Goal: Task Accomplishment & Management: Complete application form

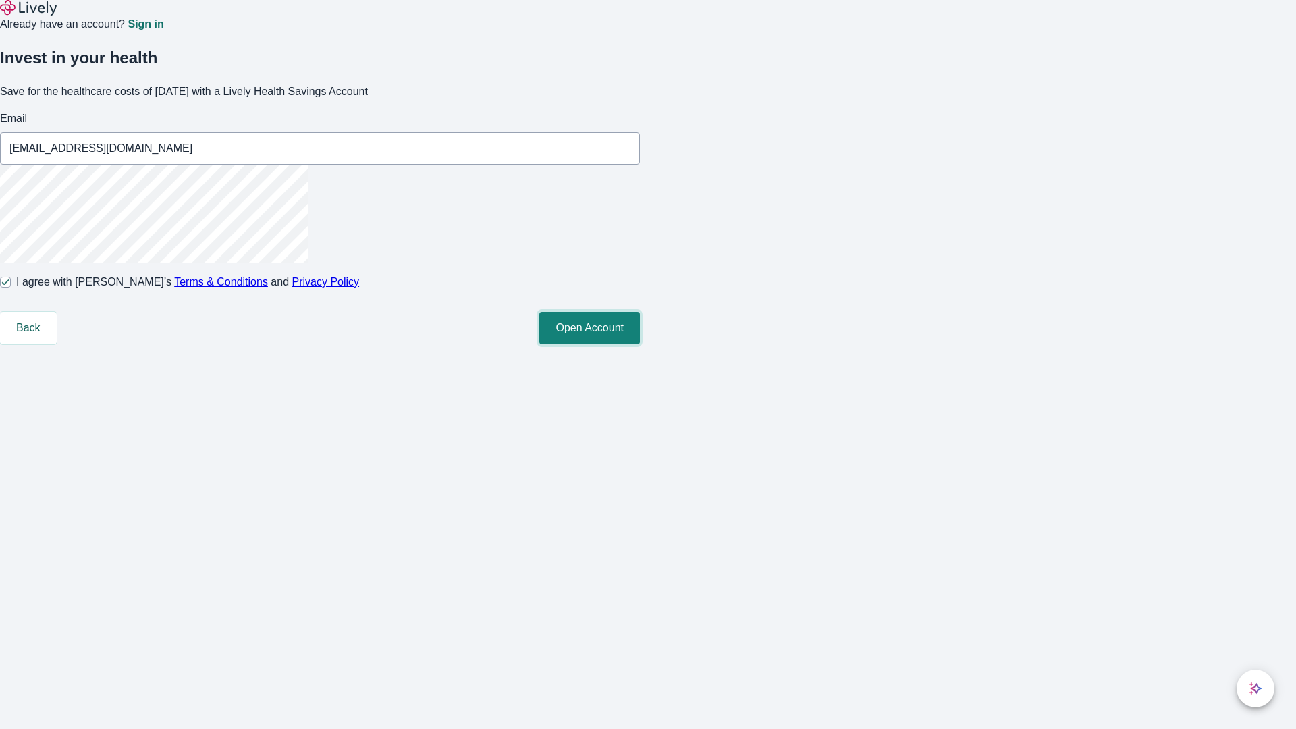
click at [640, 344] on button "Open Account" at bounding box center [589, 328] width 101 height 32
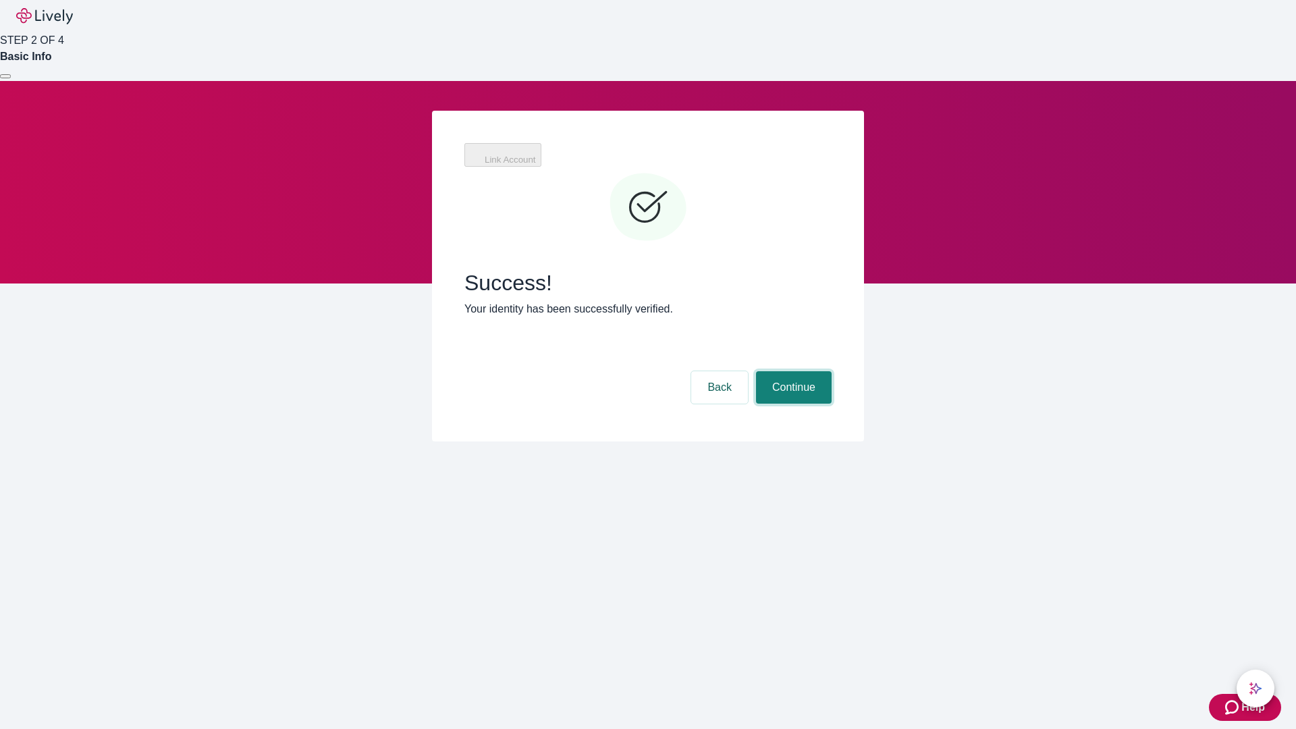
click at [792, 371] on button "Continue" at bounding box center [794, 387] width 76 height 32
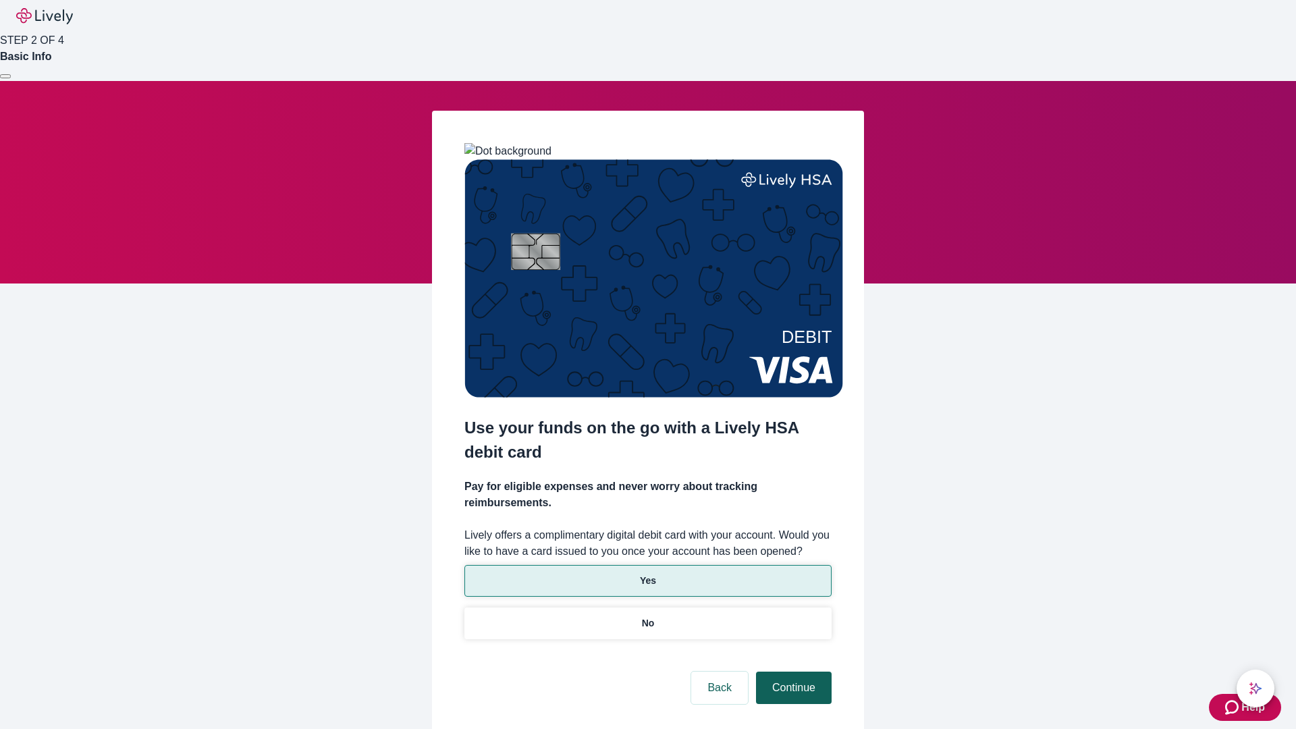
click at [647, 574] on p "Yes" at bounding box center [648, 581] width 16 height 14
click at [792, 672] on button "Continue" at bounding box center [794, 688] width 76 height 32
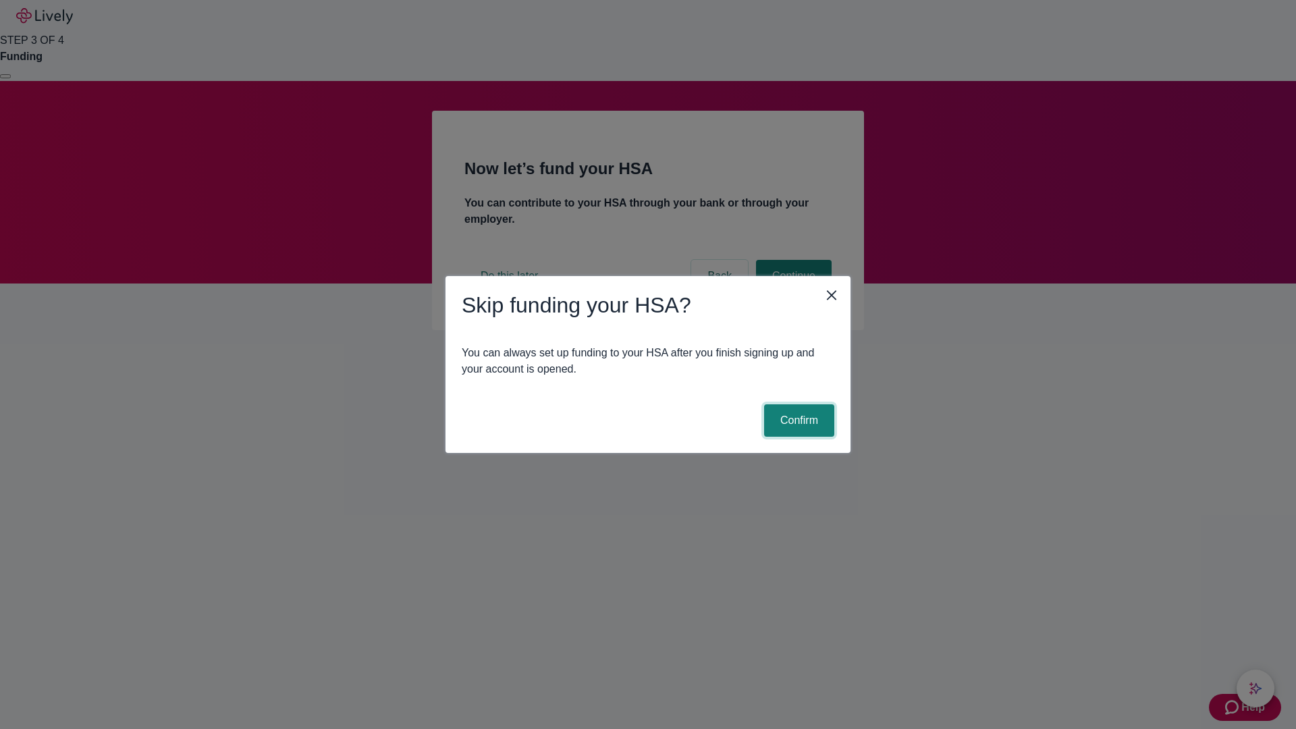
click at [797, 420] on button "Confirm" at bounding box center [799, 420] width 70 height 32
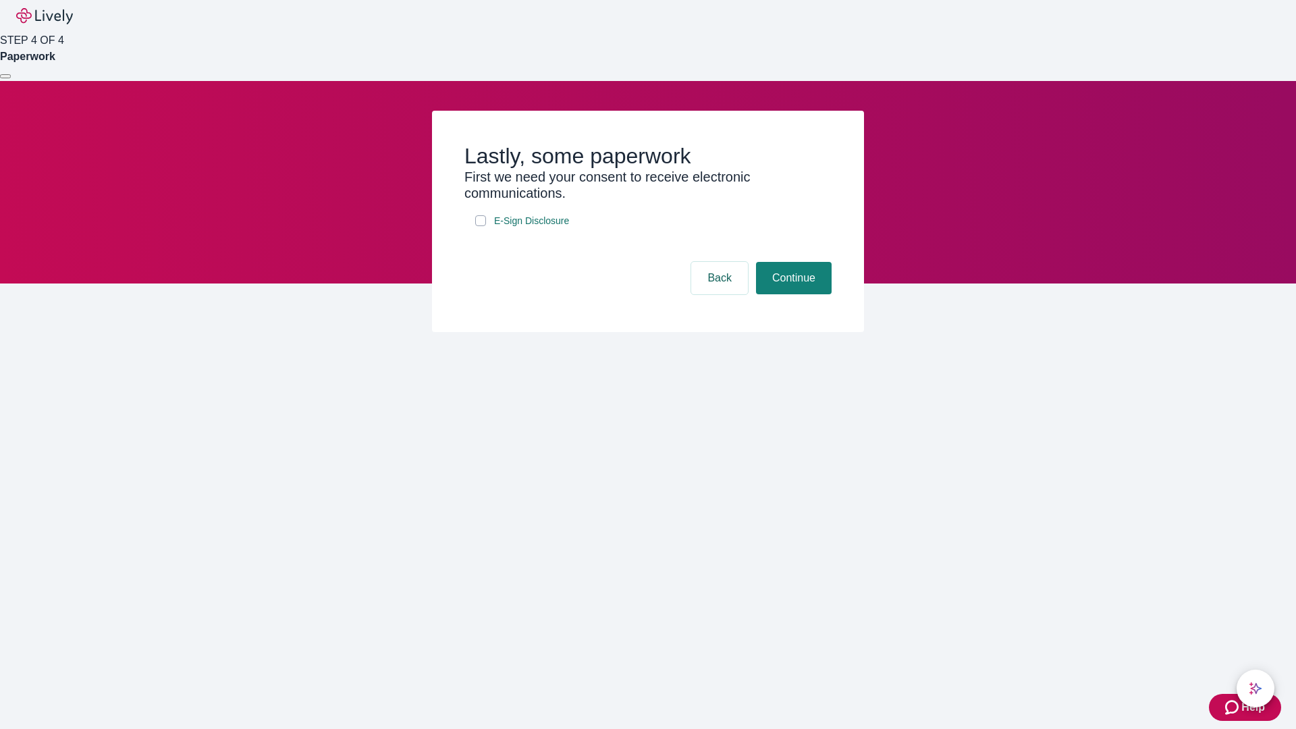
click at [481, 226] on input "E-Sign Disclosure" at bounding box center [480, 220] width 11 height 11
checkbox input "true"
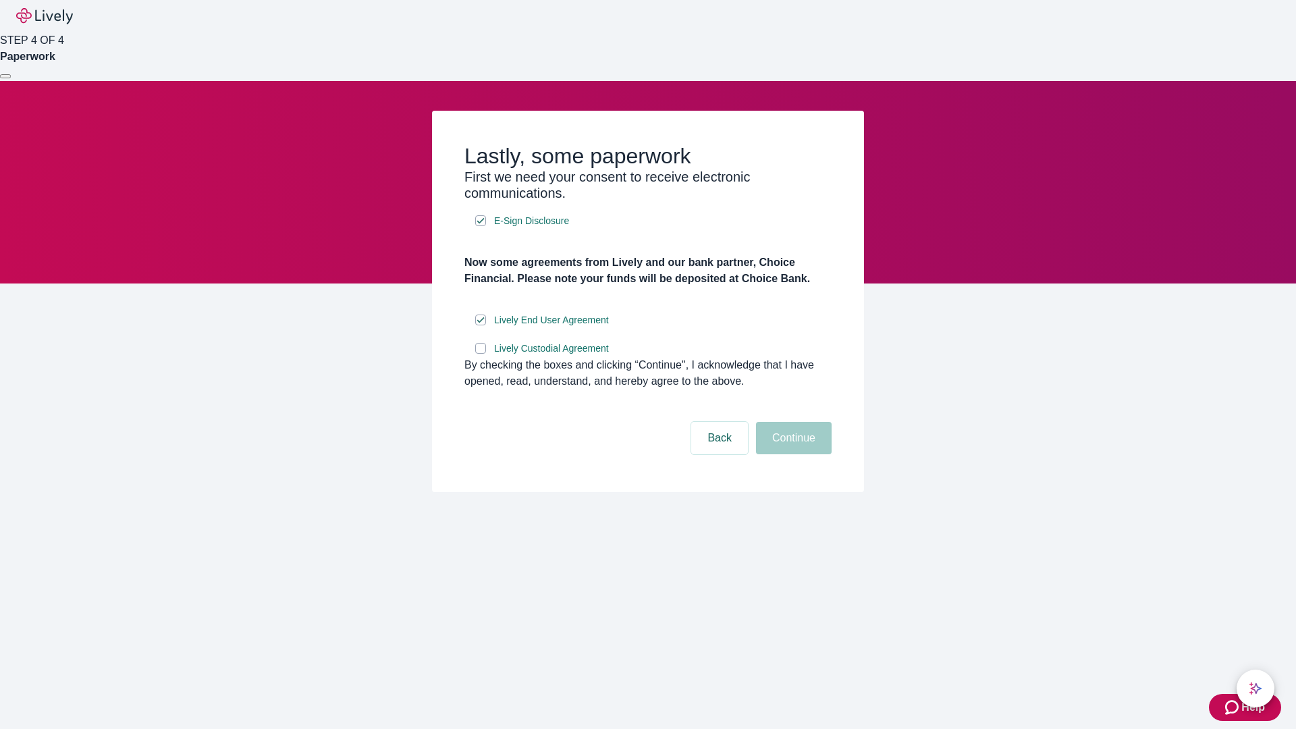
click at [481, 354] on input "Lively Custodial Agreement" at bounding box center [480, 348] width 11 height 11
checkbox input "true"
click at [792, 454] on button "Continue" at bounding box center [794, 438] width 76 height 32
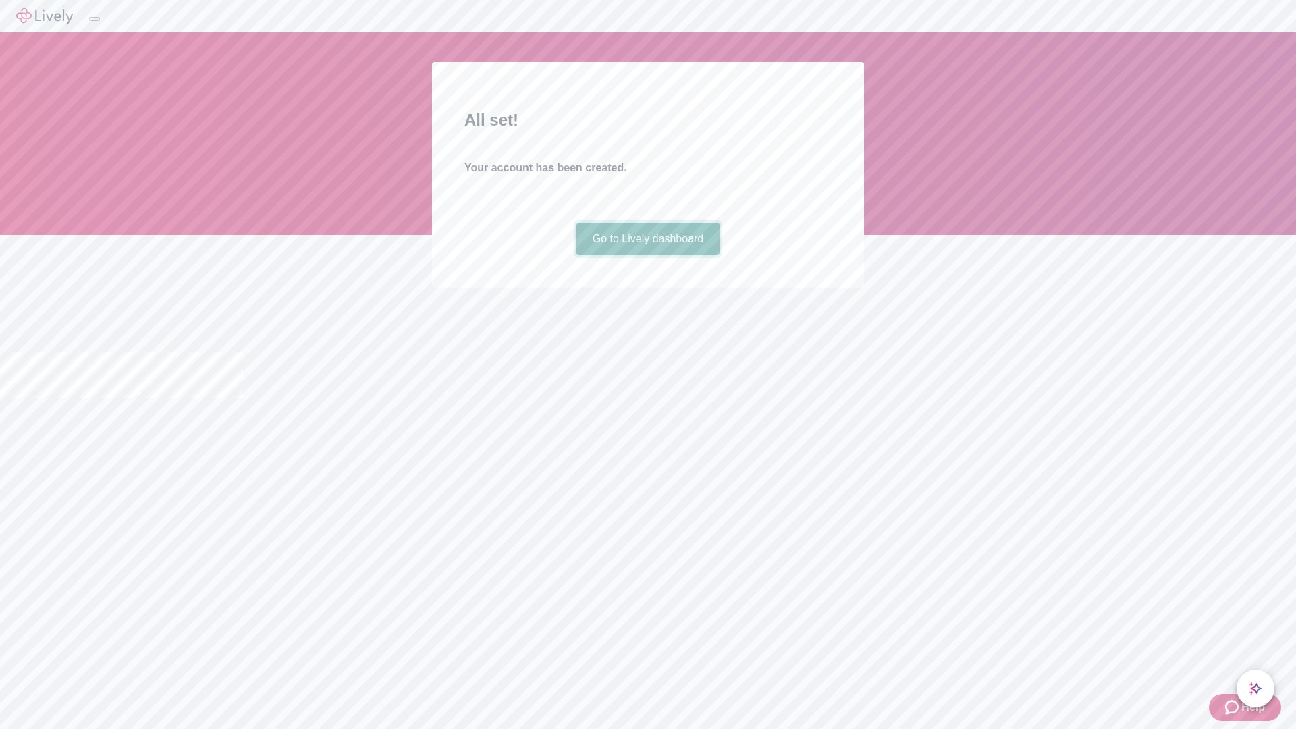
click at [647, 255] on link "Go to Lively dashboard" at bounding box center [648, 239] width 144 height 32
